Goal: Check status: Check status

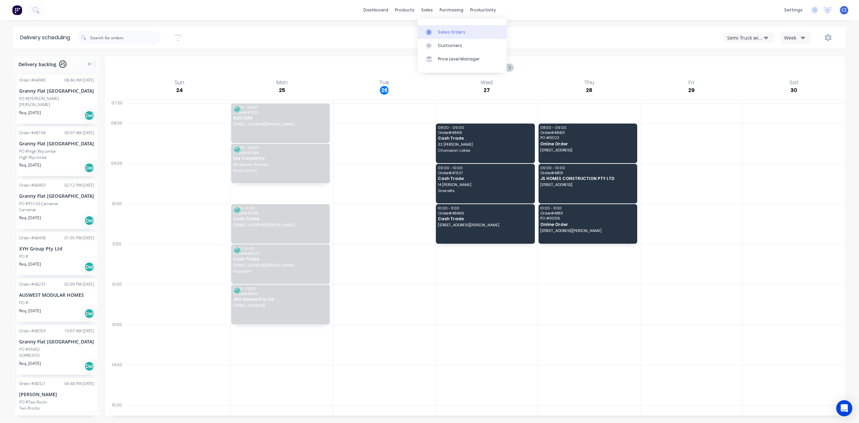
click at [448, 34] on div "Sales Orders" at bounding box center [452, 32] width 28 height 6
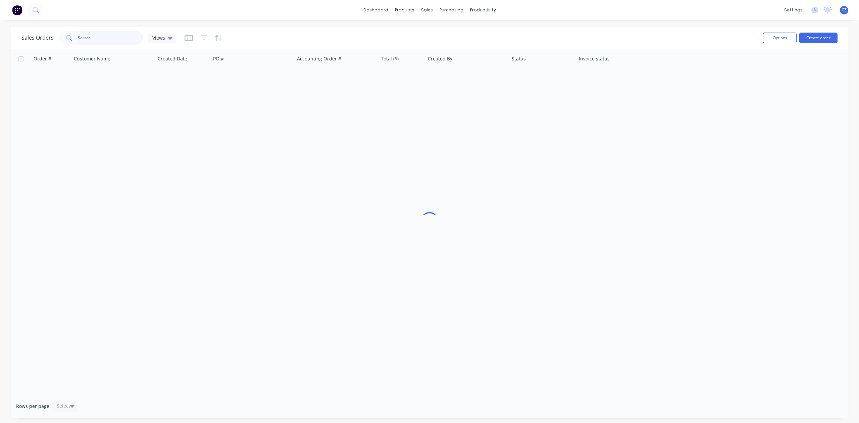
click at [92, 32] on input "text" at bounding box center [110, 37] width 65 height 13
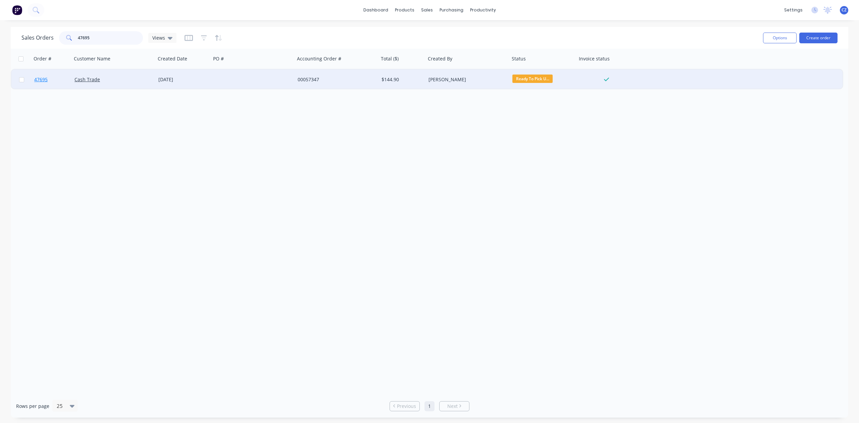
type input "47695"
click at [50, 78] on link "47695" at bounding box center [54, 79] width 40 height 20
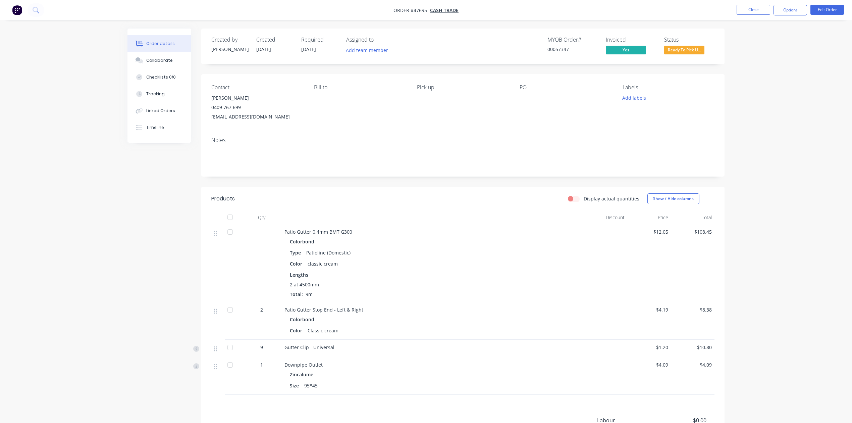
click at [685, 53] on span "Ready To Pick U..." at bounding box center [684, 50] width 40 height 8
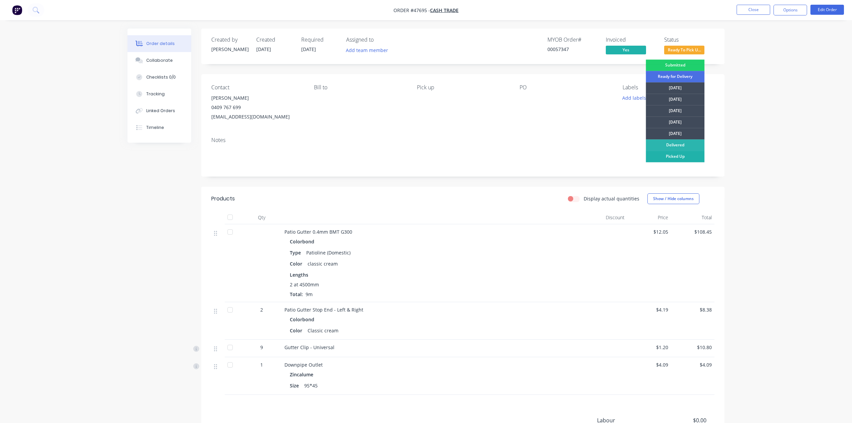
click at [693, 160] on div "Picked Up" at bounding box center [675, 156] width 59 height 11
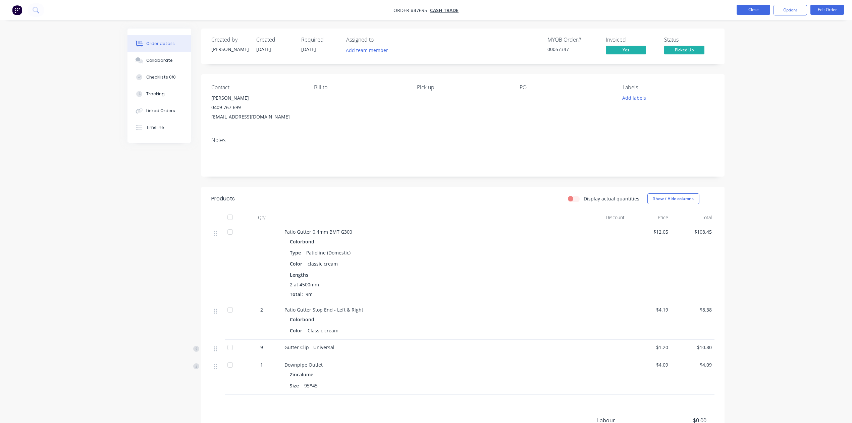
click at [762, 9] on button "Close" at bounding box center [754, 10] width 34 height 10
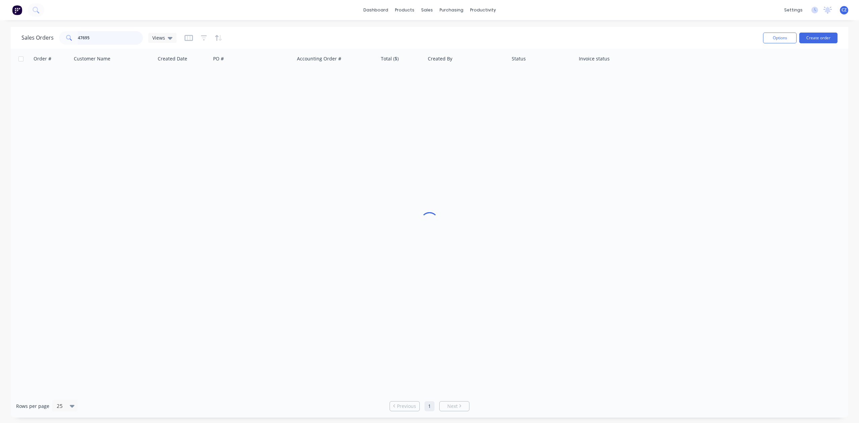
click at [111, 40] on input "47695" at bounding box center [110, 37] width 65 height 13
click at [118, 33] on input "468995286" at bounding box center [110, 37] width 65 height 13
drag, startPoint x: 109, startPoint y: 39, endPoint x: 64, endPoint y: 36, distance: 45.5
click at [64, 36] on div "468995286" at bounding box center [101, 37] width 84 height 13
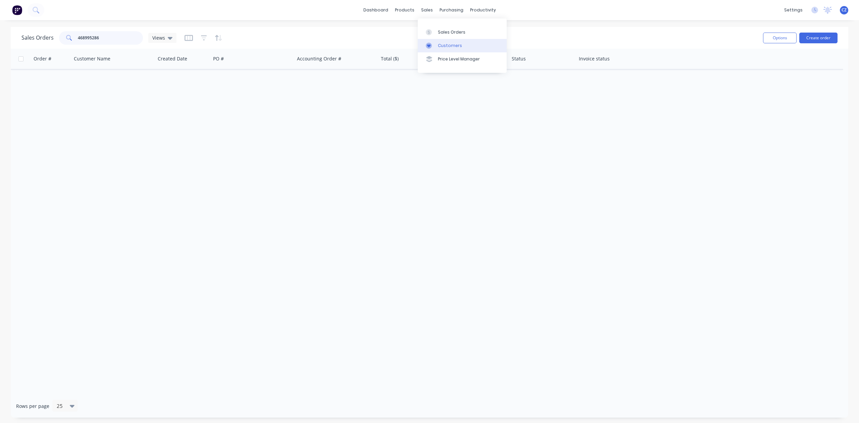
type input "468995286"
drag, startPoint x: 442, startPoint y: 43, endPoint x: 432, endPoint y: 43, distance: 9.4
click at [442, 43] on div "Customers" at bounding box center [450, 46] width 24 height 6
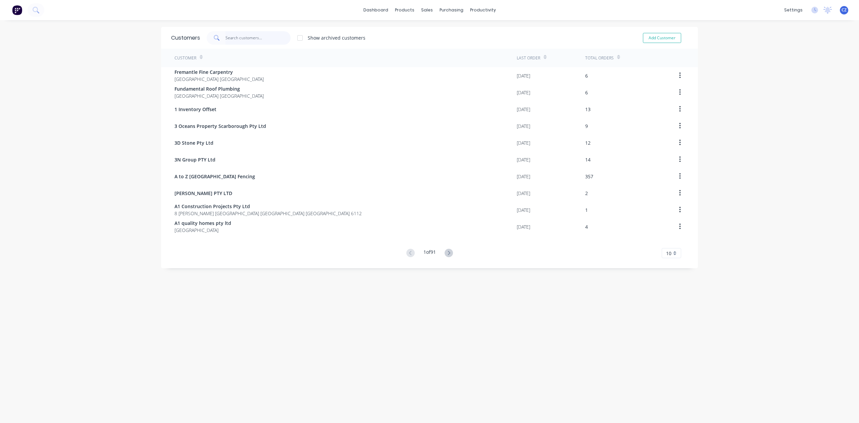
click at [235, 37] on input "text" at bounding box center [258, 37] width 65 height 13
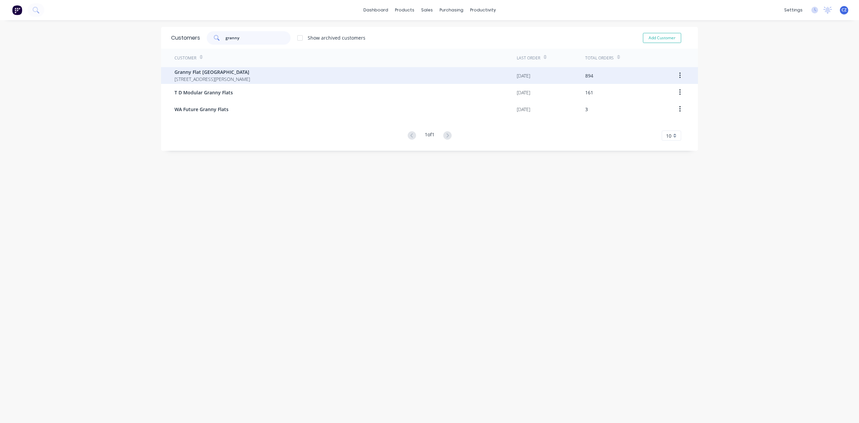
type input "granny"
click at [237, 76] on span "[STREET_ADDRESS][PERSON_NAME]" at bounding box center [213, 79] width 76 height 7
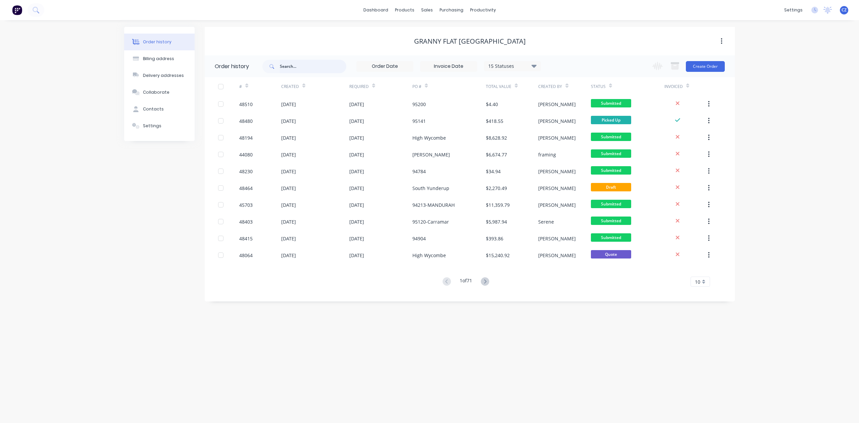
click at [298, 66] on input "text" at bounding box center [313, 66] width 66 height 13
type input "483"
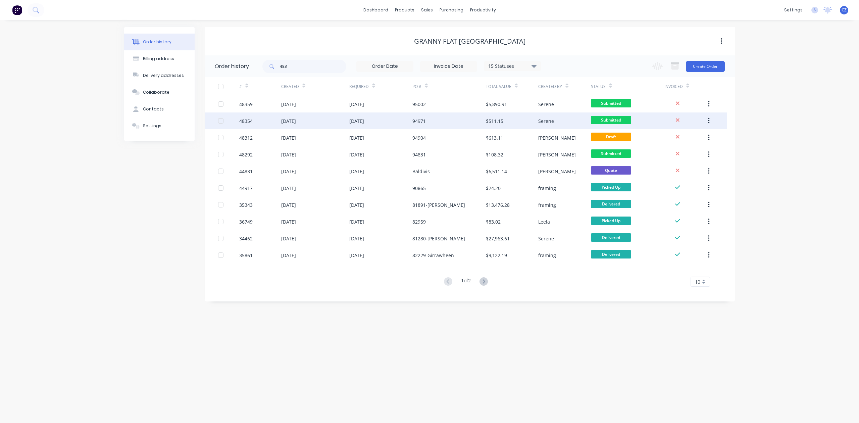
click at [364, 121] on div "[DATE]" at bounding box center [356, 120] width 15 height 7
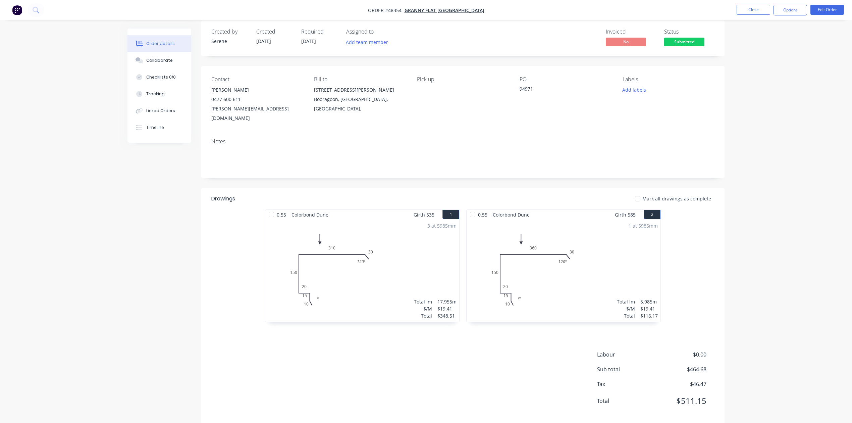
scroll to position [10, 0]
click at [165, 112] on div "Linked Orders" at bounding box center [160, 111] width 29 height 6
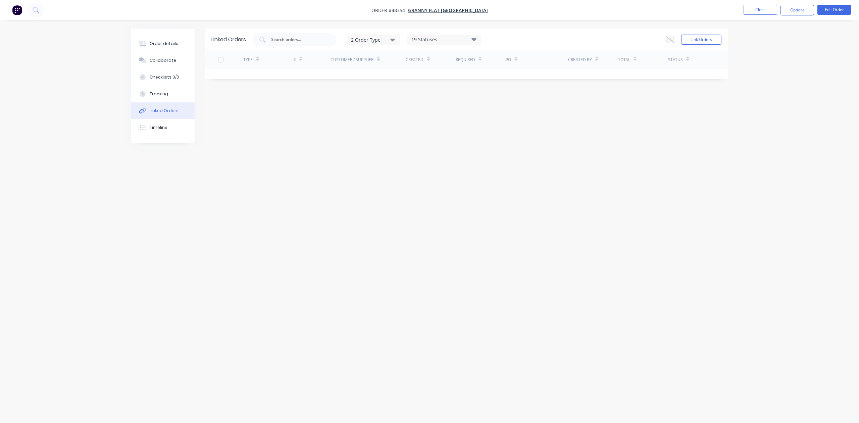
click at [161, 121] on button "Timeline" at bounding box center [163, 127] width 64 height 17
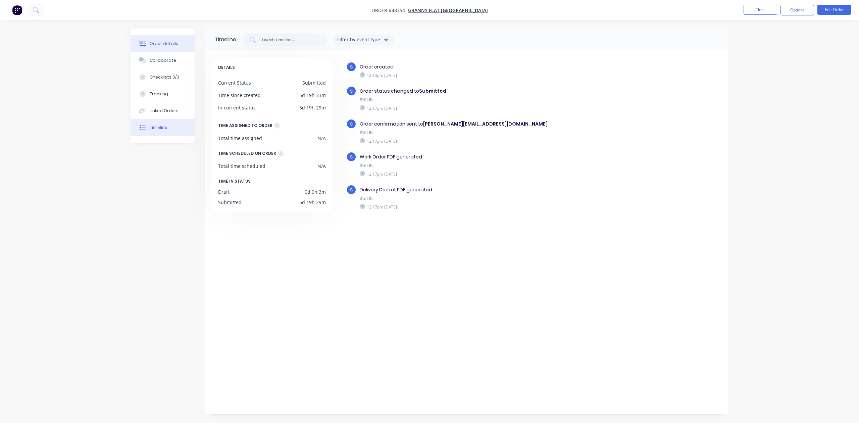
click at [160, 44] on div "Order details" at bounding box center [164, 44] width 29 height 6
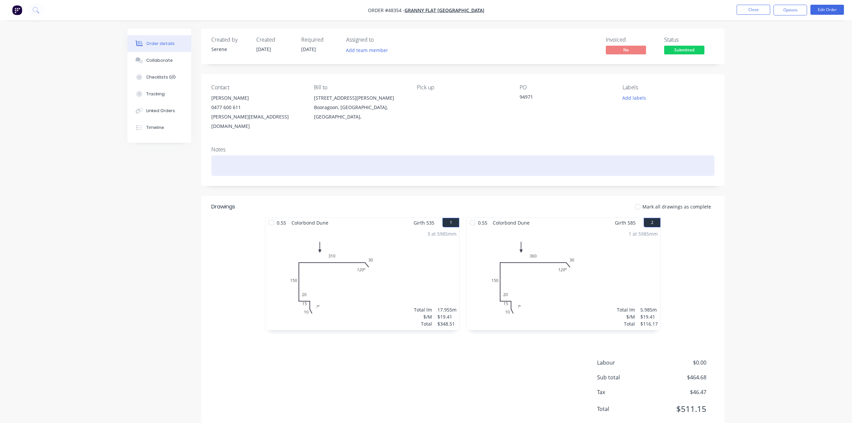
click at [246, 158] on div at bounding box center [462, 165] width 503 height 20
click at [226, 155] on div "0468995286" at bounding box center [462, 165] width 503 height 20
click at [236, 155] on div "0468 995286" at bounding box center [462, 165] width 503 height 20
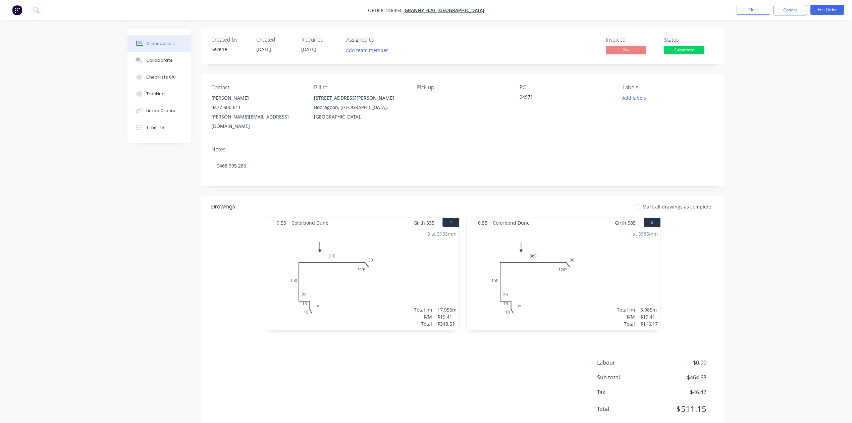
click at [115, 195] on div "Order details Collaborate Checklists 0/0 Tracking Linked Orders Timeline Order …" at bounding box center [426, 221] width 852 height 442
click at [781, 334] on div "Order details Collaborate Checklists 0/0 Tracking Linked Orders Timeline Order …" at bounding box center [426, 221] width 852 height 442
click at [766, 10] on button "Close" at bounding box center [754, 10] width 34 height 10
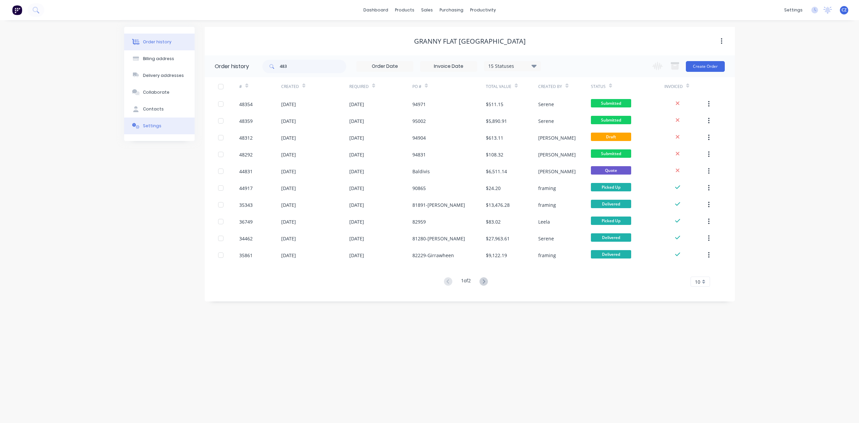
click at [151, 126] on div "Settings" at bounding box center [152, 126] width 18 height 6
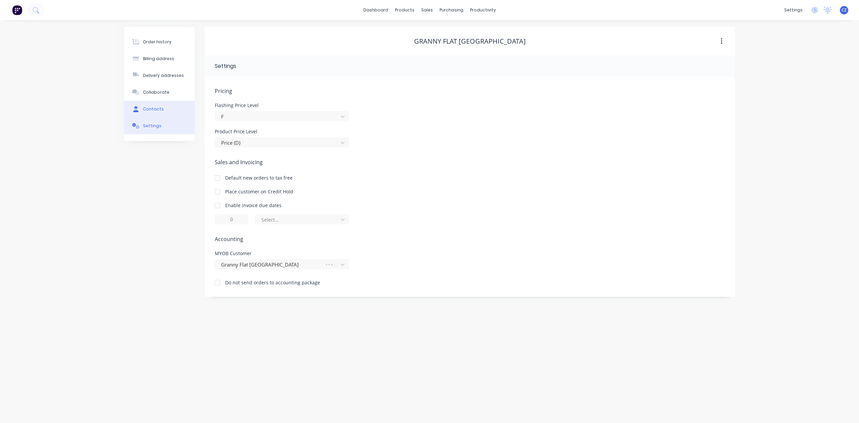
click at [150, 105] on button "Contacts" at bounding box center [159, 109] width 70 height 17
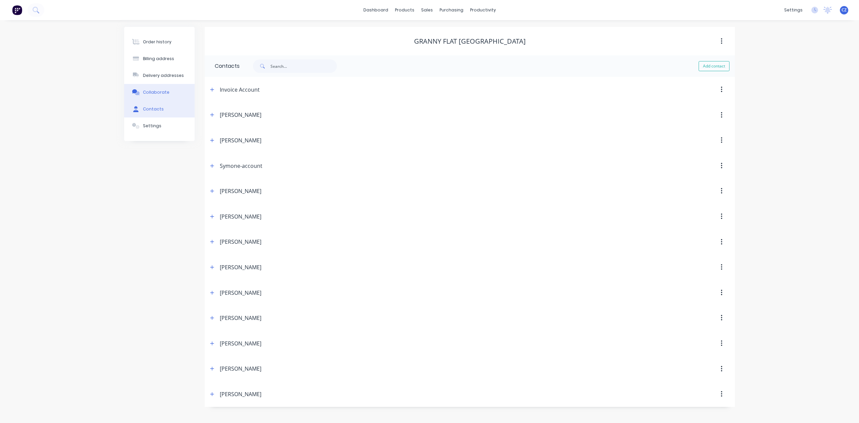
click at [171, 93] on button "Collaborate" at bounding box center [159, 92] width 70 height 17
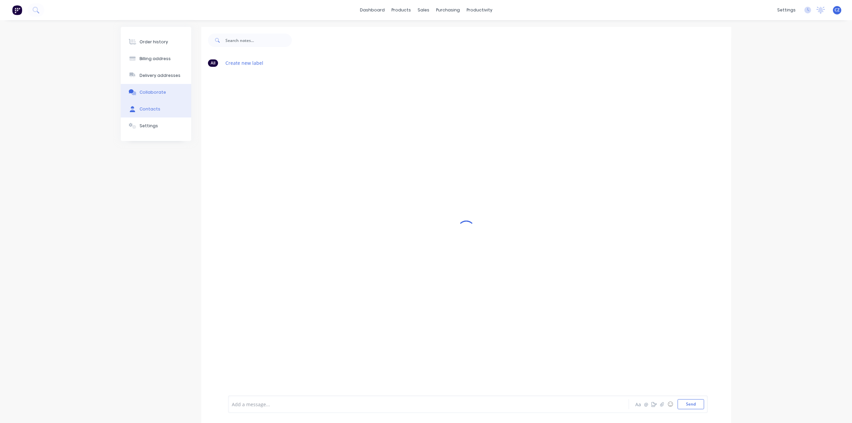
click at [156, 105] on button "Contacts" at bounding box center [156, 109] width 70 height 17
select select "AU"
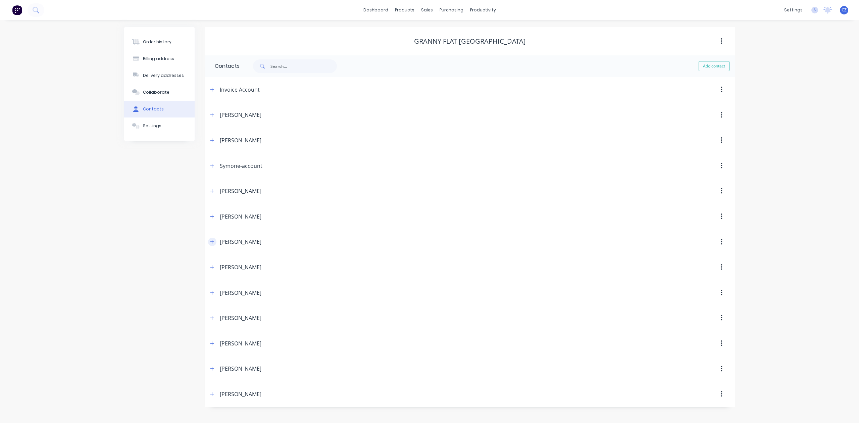
click at [211, 241] on icon "button" at bounding box center [212, 241] width 4 height 5
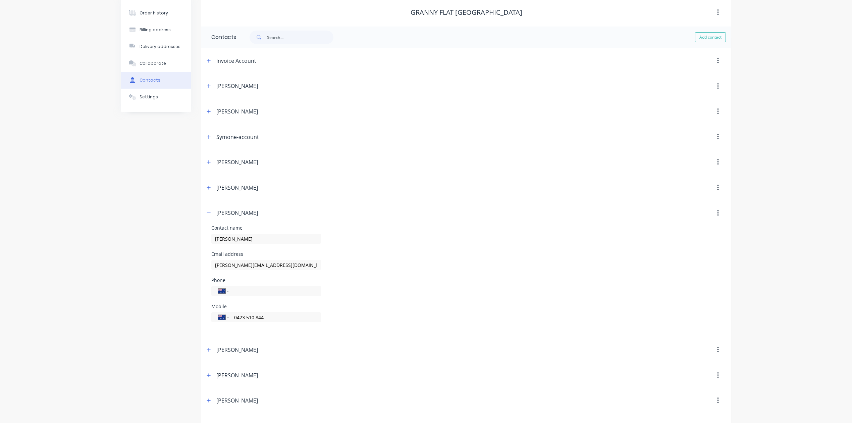
scroll to position [45, 0]
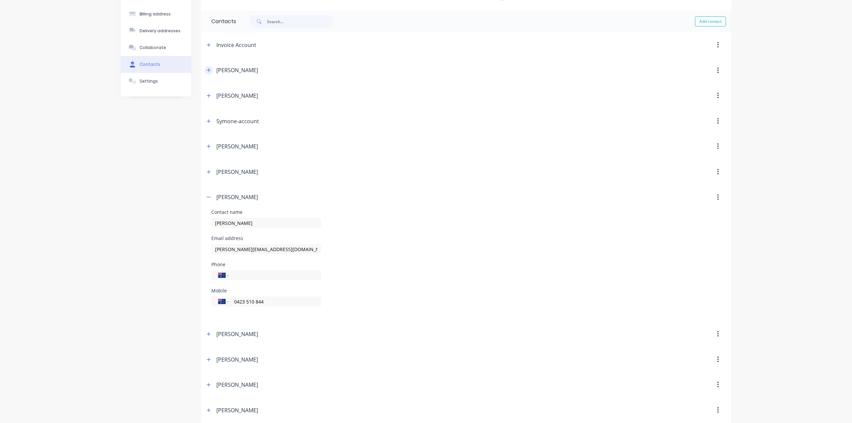
click at [207, 71] on icon "button" at bounding box center [209, 70] width 4 height 5
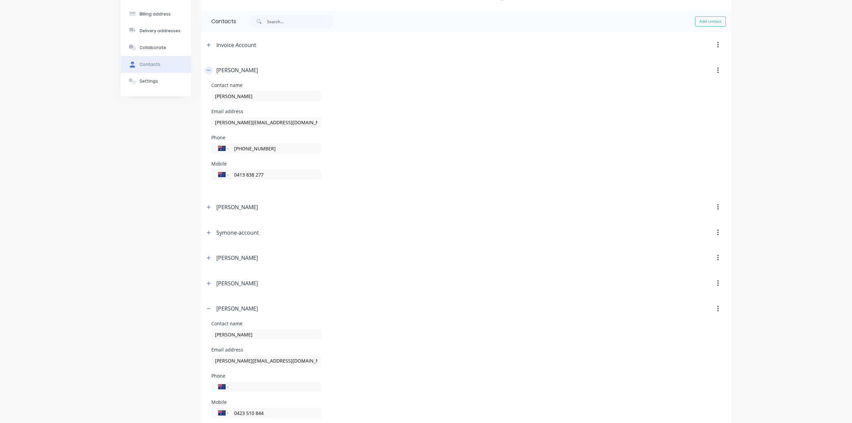
click at [207, 71] on icon "button" at bounding box center [209, 70] width 4 height 5
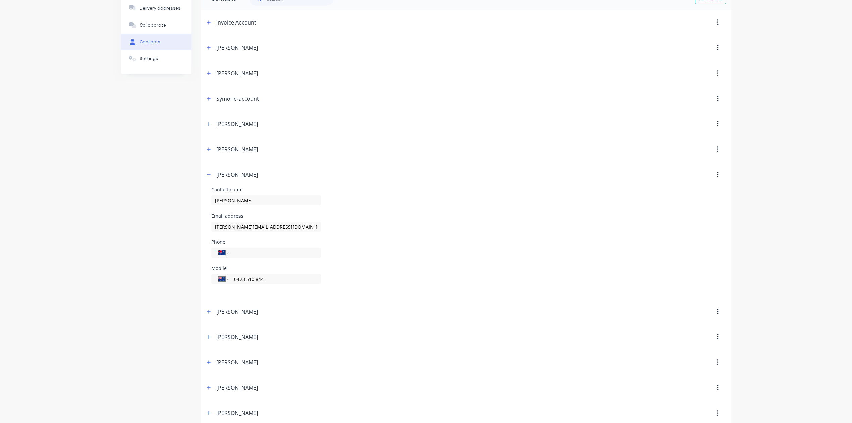
scroll to position [105, 0]
